Goal: Use online tool/utility: Utilize a website feature to perform a specific function

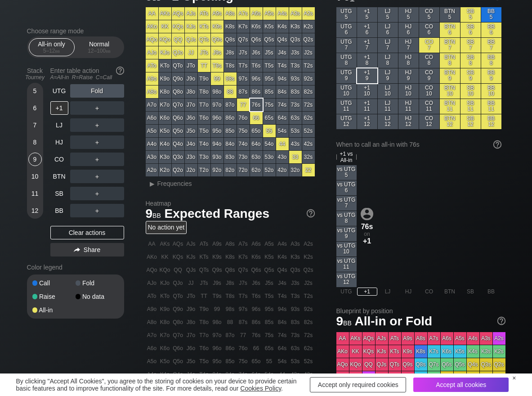
scroll to position [45, 0]
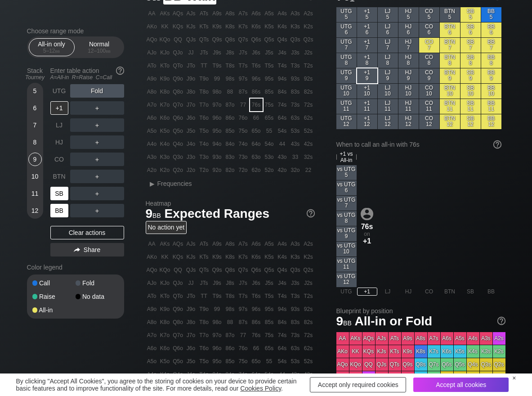
click at [61, 201] on div "SB" at bounding box center [60, 193] width 20 height 17
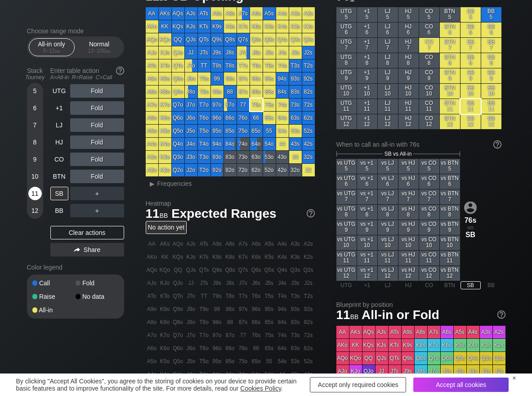
click at [38, 190] on div "11" at bounding box center [34, 193] width 13 height 13
click at [59, 192] on div "SB" at bounding box center [59, 193] width 18 height 13
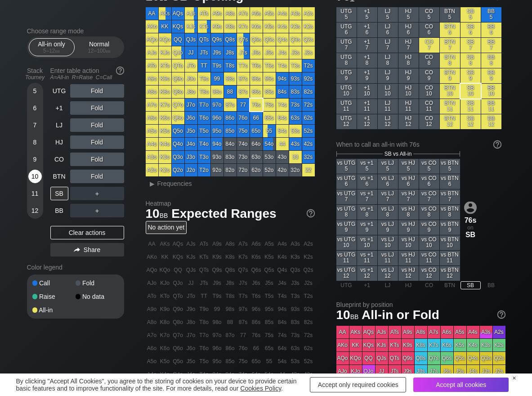
click at [34, 175] on div "10" at bounding box center [34, 176] width 13 height 13
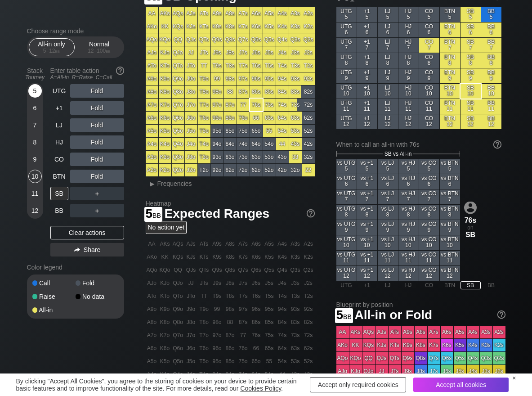
click at [39, 93] on div "5" at bounding box center [34, 90] width 13 height 13
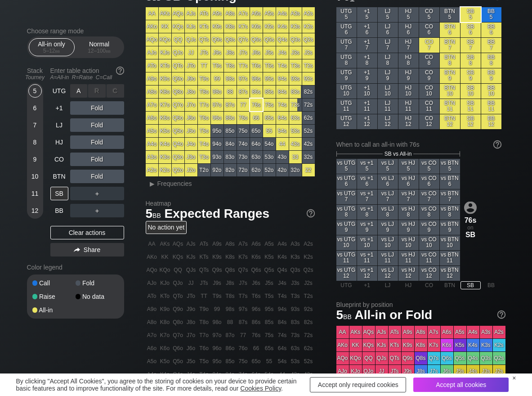
click at [75, 93] on div "A ✕" at bounding box center [79, 90] width 18 height 13
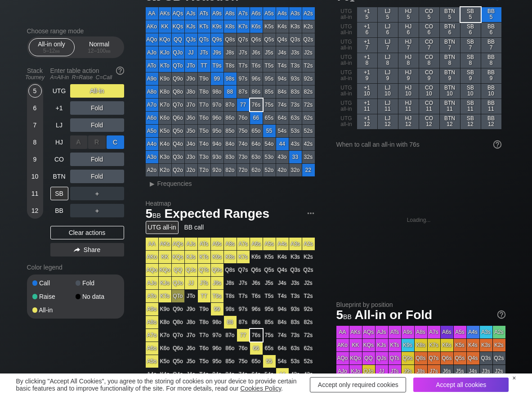
click at [118, 139] on div "C ✕" at bounding box center [116, 141] width 18 height 13
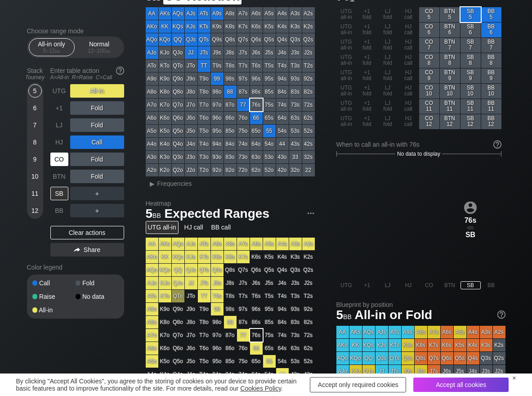
click at [58, 160] on div "CO" at bounding box center [59, 159] width 18 height 13
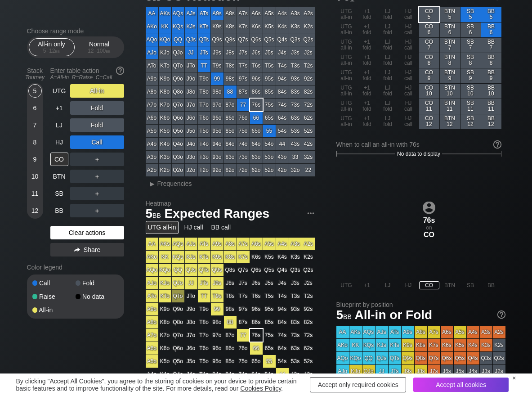
click at [58, 237] on div "Clear actions" at bounding box center [87, 232] width 74 height 13
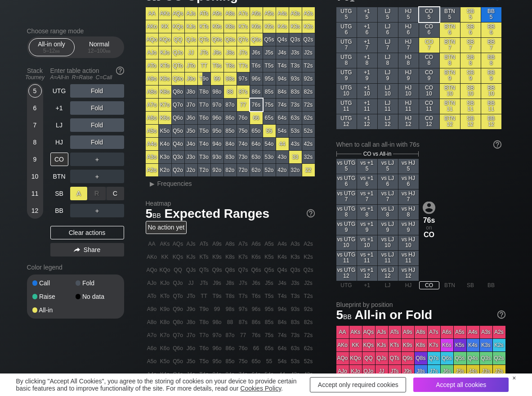
click at [82, 189] on div "A ✕" at bounding box center [79, 193] width 18 height 13
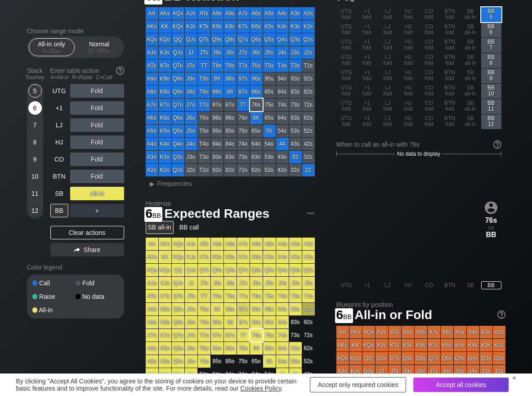
click at [36, 111] on div "6" at bounding box center [34, 107] width 13 height 13
